Goal: Task Accomplishment & Management: Manage account settings

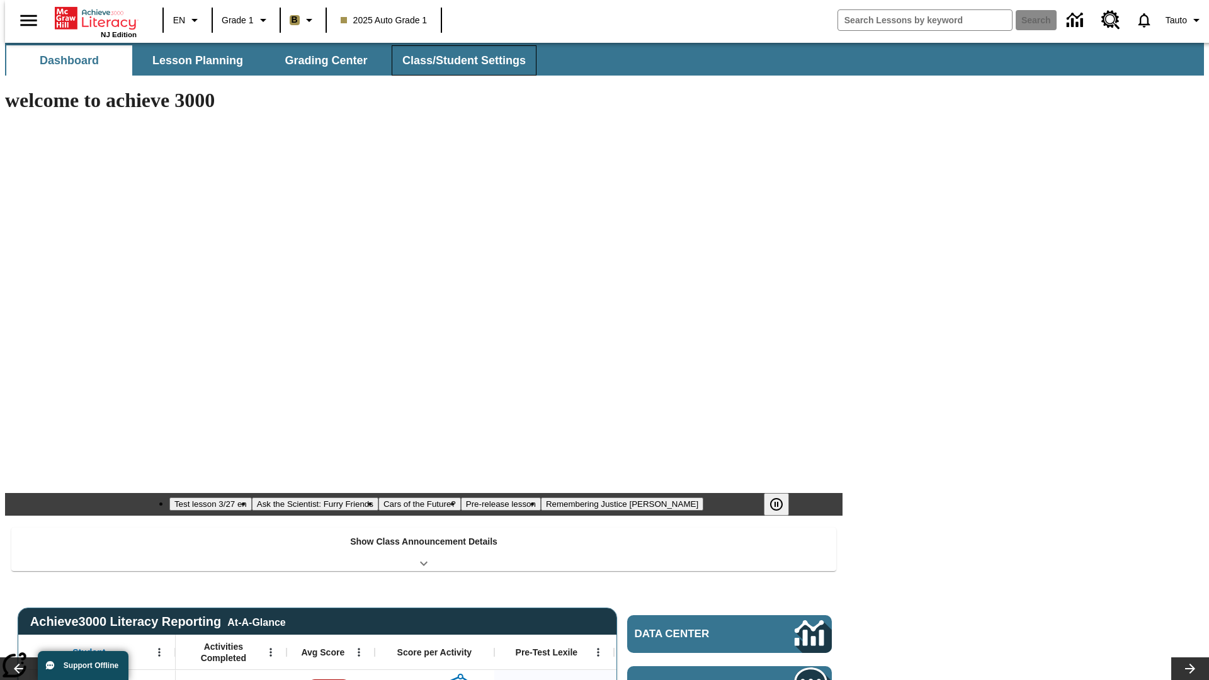
click at [457, 60] on span "Class/Student Settings" at bounding box center [463, 61] width 123 height 14
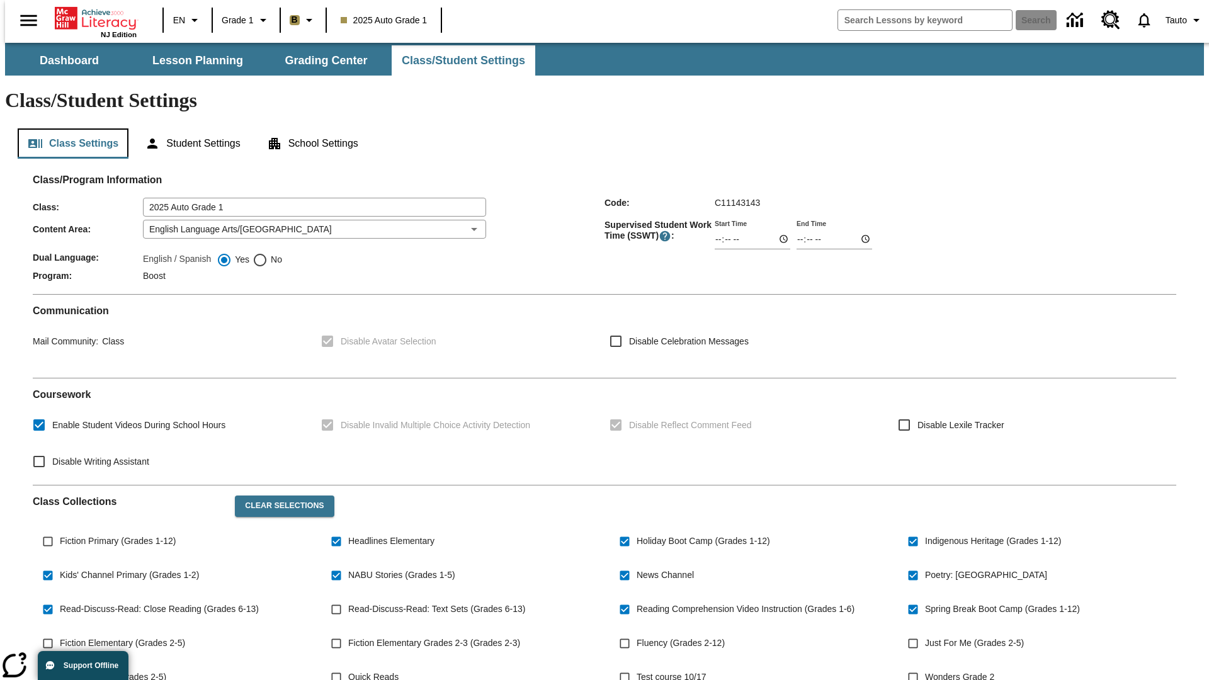
click at [68, 128] on button "Class Settings" at bounding box center [73, 143] width 111 height 30
click at [115, 535] on span "Fiction Primary (Grades 1-12)" at bounding box center [118, 541] width 116 height 13
click at [60, 530] on input "Fiction Primary (Grades 1-12)" at bounding box center [48, 542] width 24 height 24
checkbox input "true"
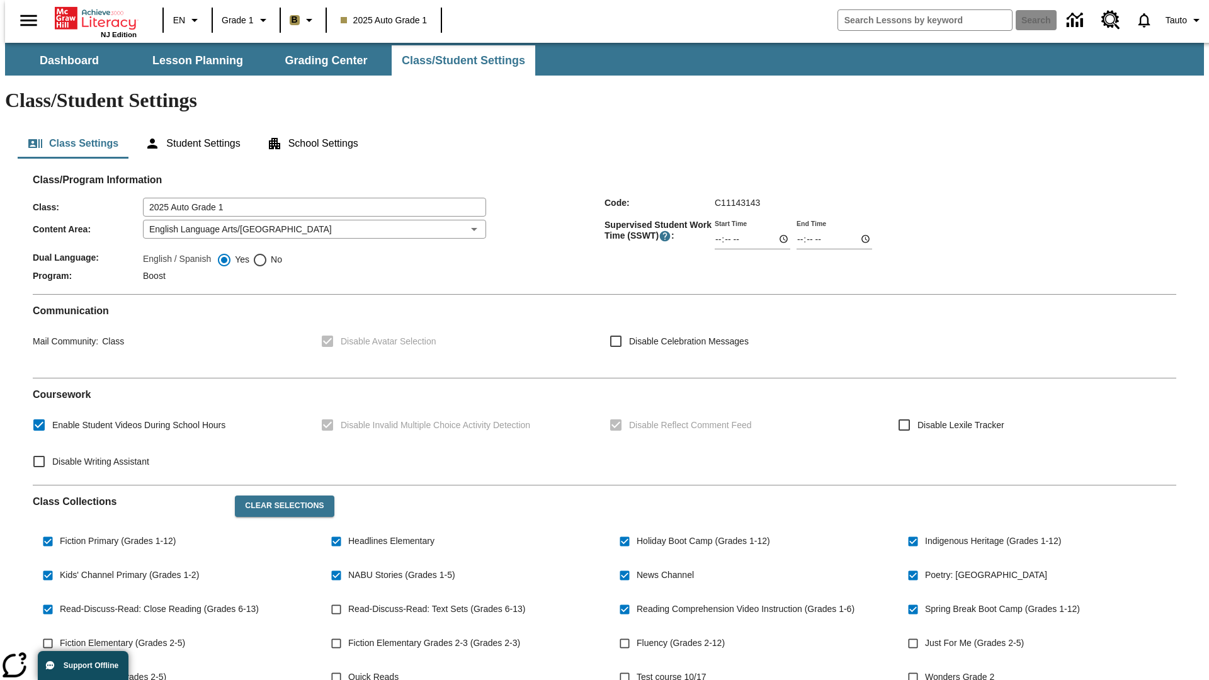
scroll to position [184, 0]
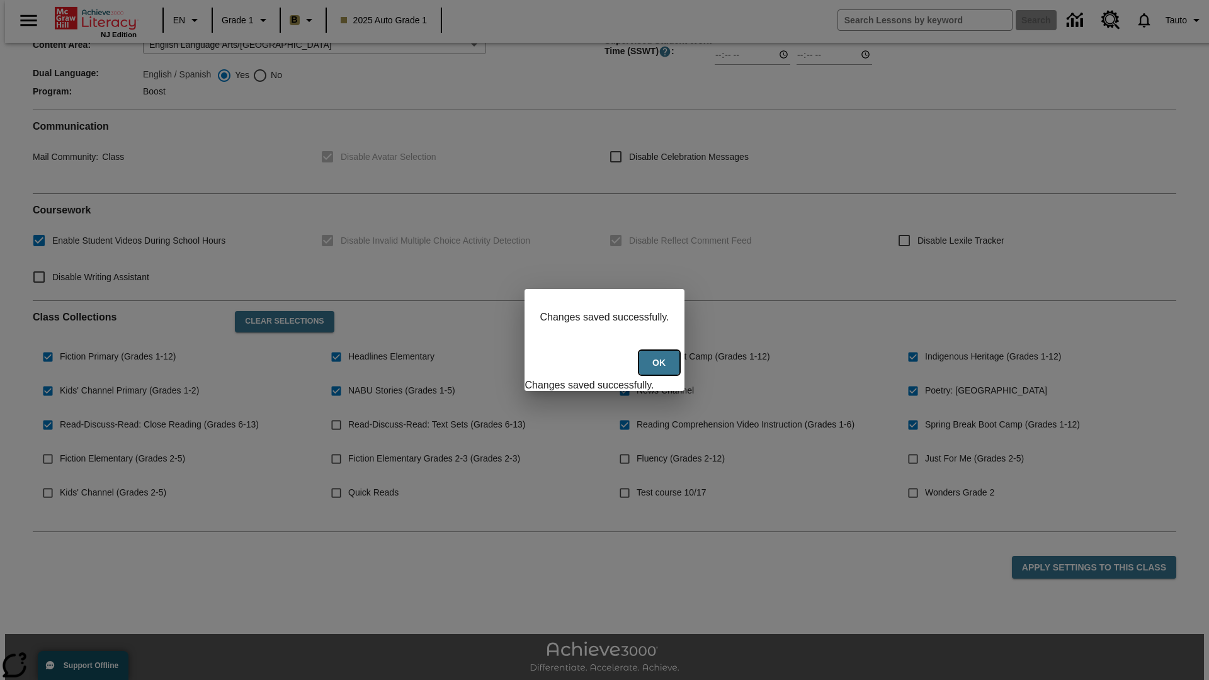
click at [660, 370] on button "Ok" at bounding box center [659, 363] width 40 height 25
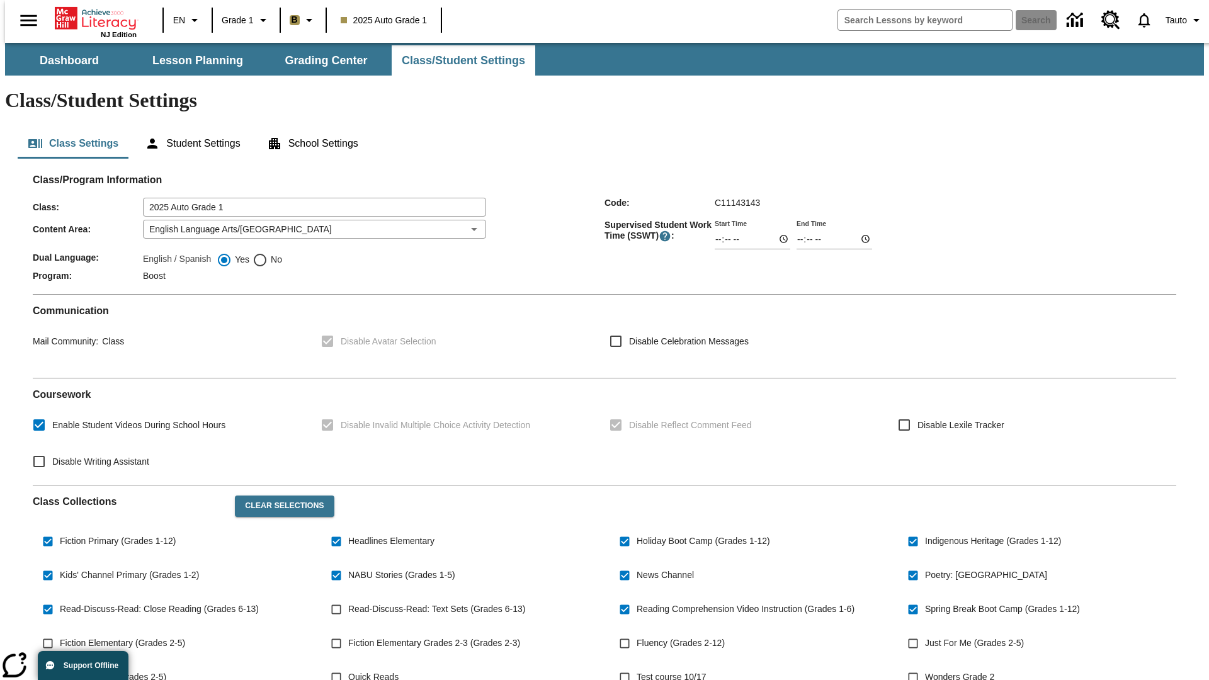
scroll to position [184, 0]
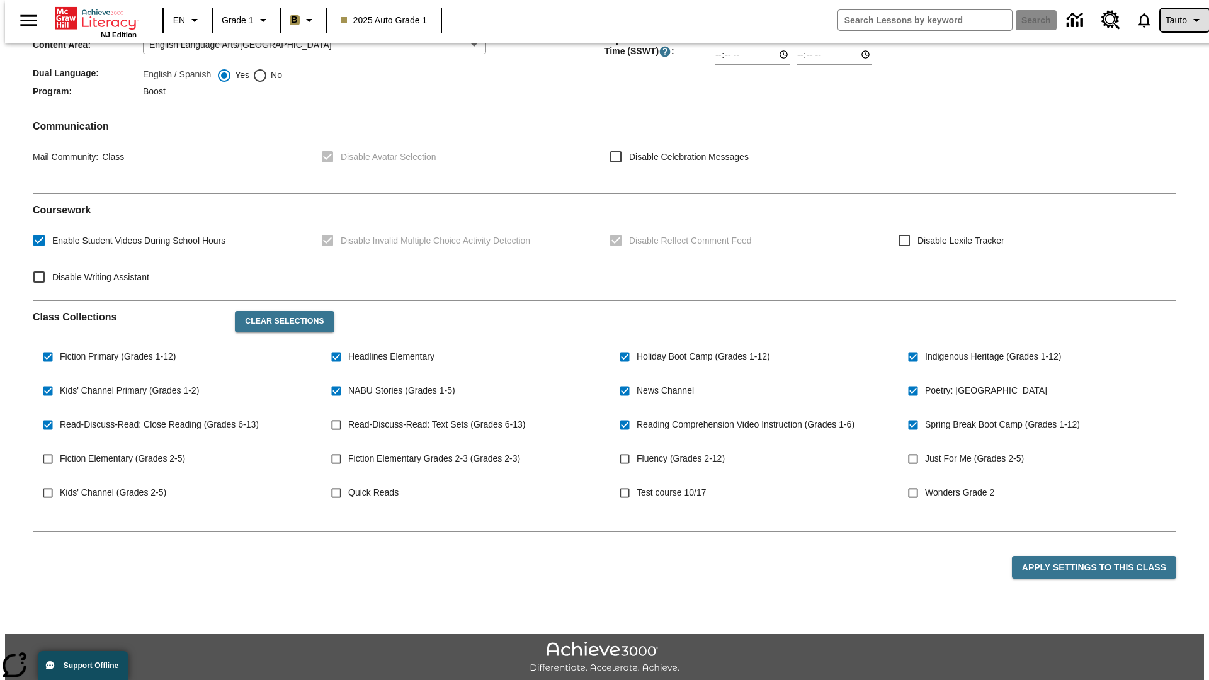
click at [1178, 20] on span "Tauto" at bounding box center [1175, 20] width 21 height 13
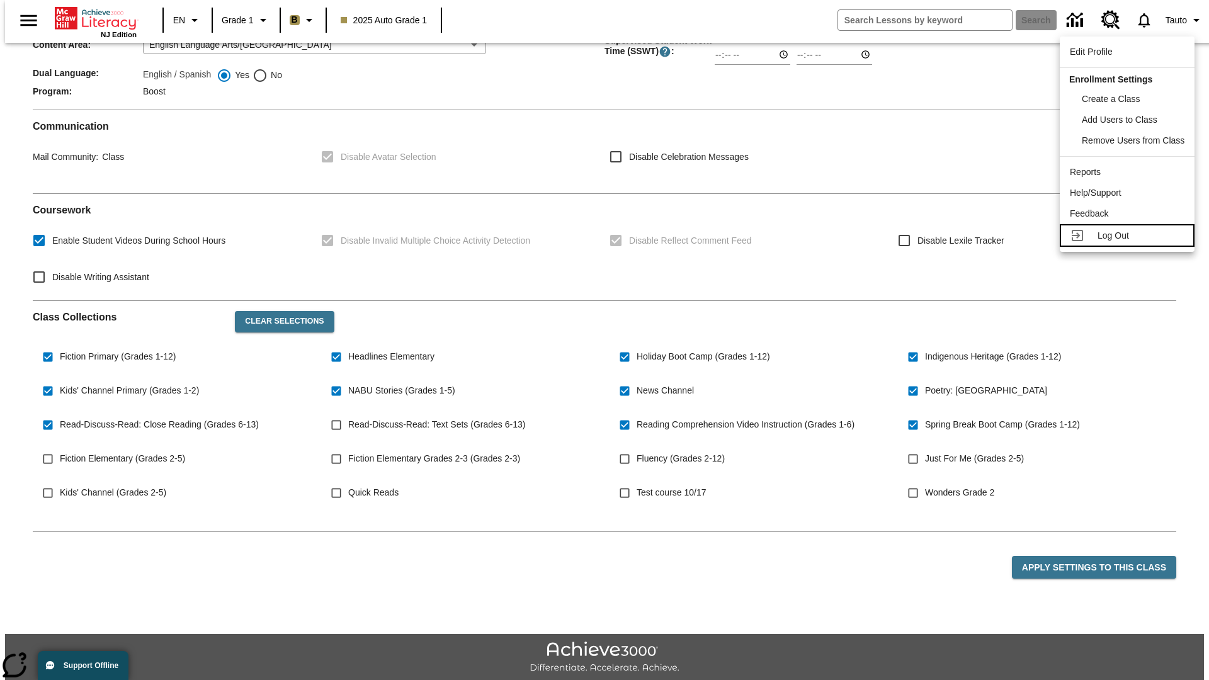
click at [1129, 235] on span "Log Out" at bounding box center [1112, 235] width 31 height 10
